Goal: Task Accomplishment & Management: Manage account settings

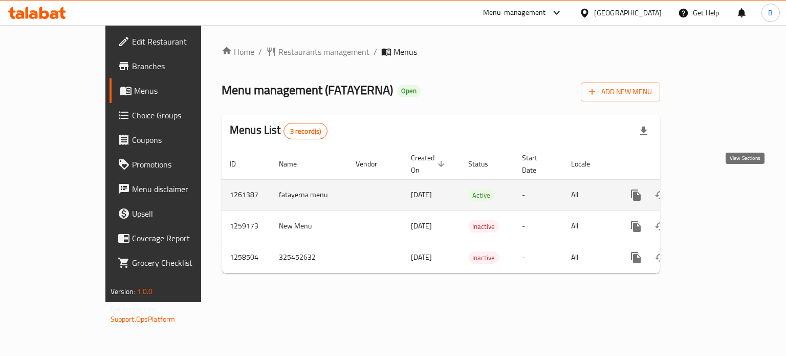
click at [716, 189] on icon "enhanced table" at bounding box center [710, 195] width 12 height 12
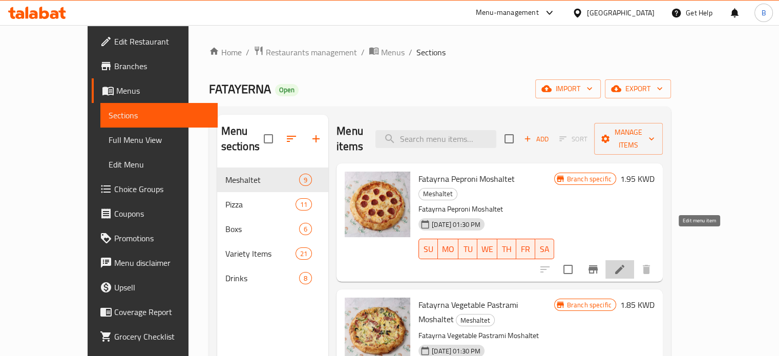
click at [626, 263] on icon at bounding box center [619, 269] width 12 height 12
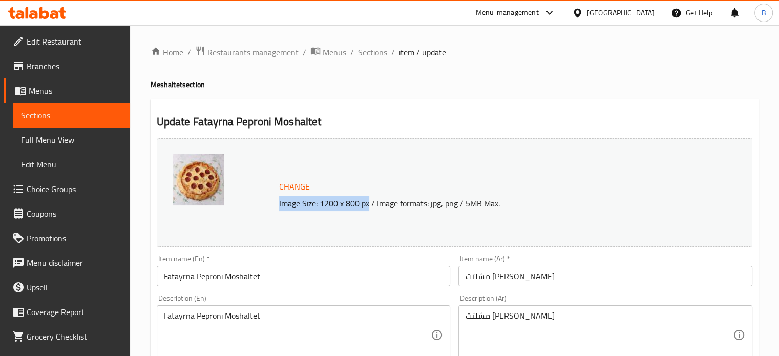
drag, startPoint x: 279, startPoint y: 204, endPoint x: 368, endPoint y: 216, distance: 90.4
click at [368, 216] on div "Change Image Size: 1200 x 800 px / Image formats: jpg, png / 5MB Max." at bounding box center [454, 192] width 595 height 109
copy p "Image Size: 1200 x 800 px"
click at [222, 54] on span "Restaurants management" at bounding box center [252, 52] width 91 height 12
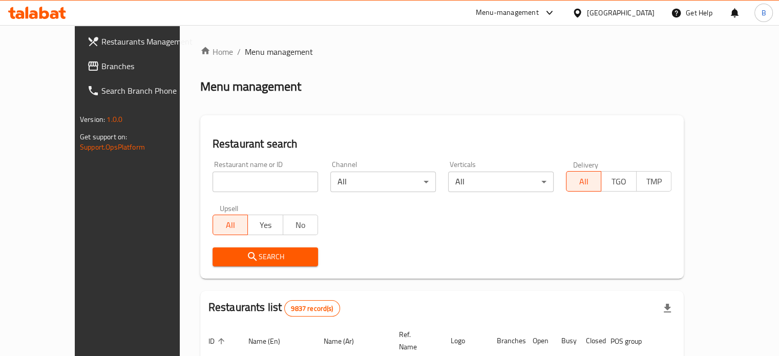
click at [101, 42] on span "Restaurants Management" at bounding box center [148, 41] width 95 height 12
